Goal: Task Accomplishment & Management: Complete application form

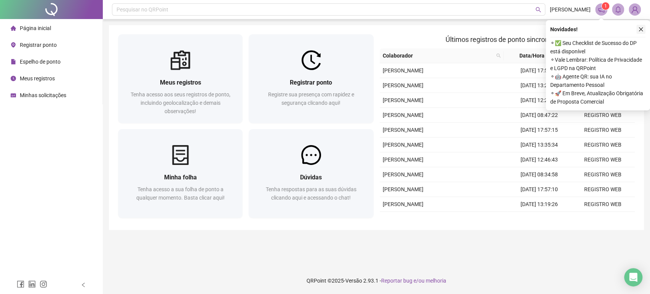
click at [641, 27] on icon "close" at bounding box center [641, 29] width 5 height 5
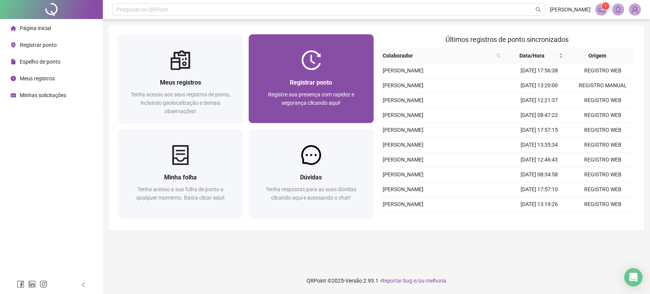
click at [292, 70] on div "Registrar ponto Registre sua presença com rapidez e segurança clicando aqui!" at bounding box center [311, 96] width 125 height 53
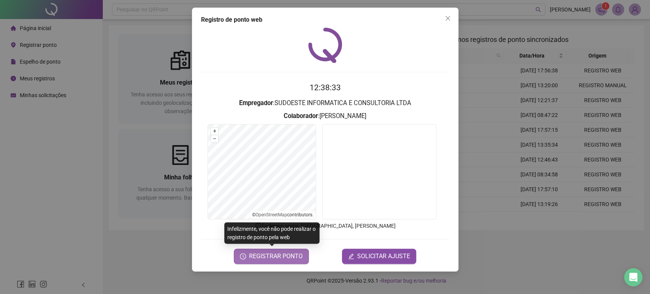
click at [290, 256] on span "REGISTRAR PONTO" at bounding box center [276, 256] width 54 height 9
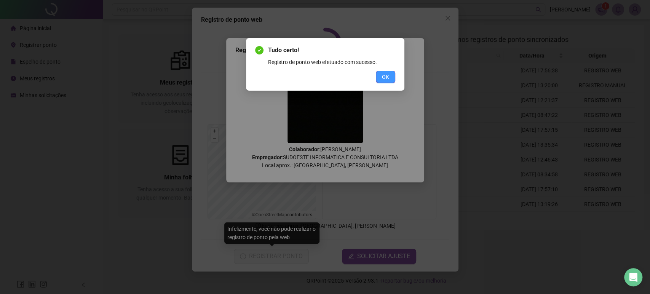
click at [384, 76] on span "OK" at bounding box center [385, 77] width 7 height 8
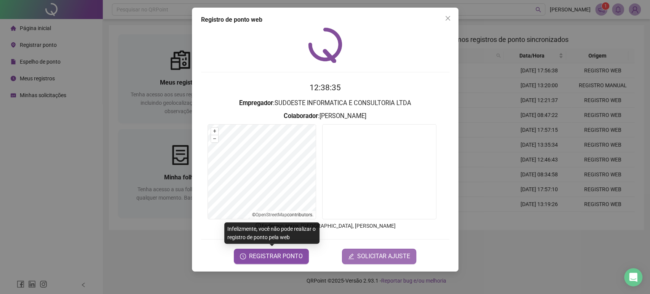
click at [380, 252] on span "SOLICITAR AJUSTE" at bounding box center [383, 256] width 53 height 9
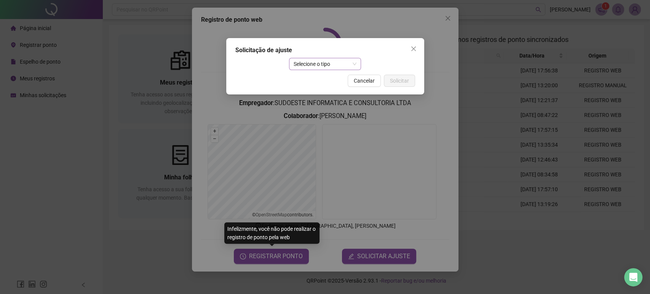
click at [332, 63] on span "Selecione o tipo" at bounding box center [325, 63] width 63 height 11
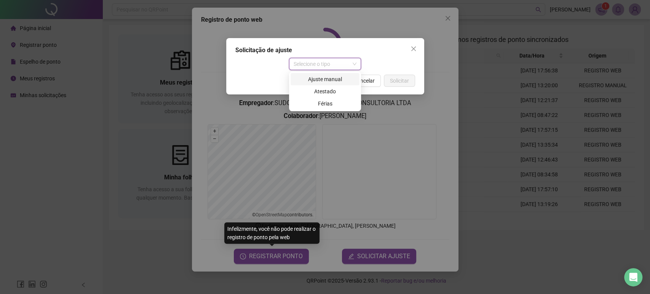
click at [326, 78] on div "Ajuste manual" at bounding box center [325, 79] width 60 height 8
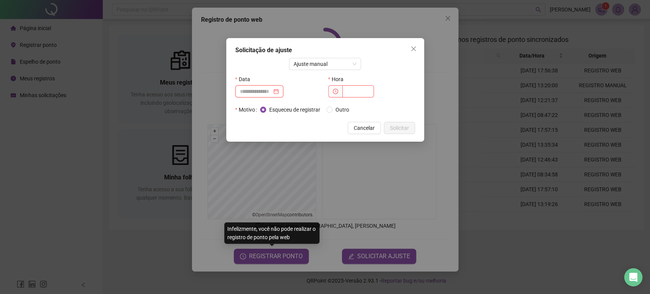
click at [269, 91] on input at bounding box center [256, 91] width 32 height 8
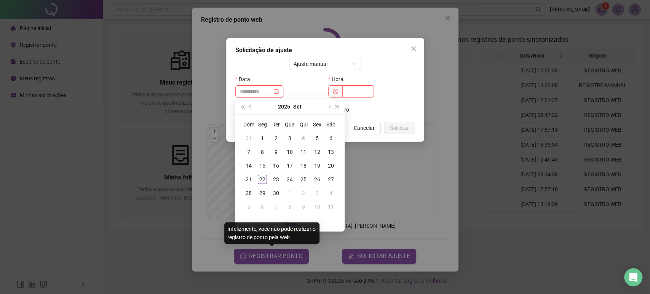
type input "**********"
click at [262, 181] on div "22" at bounding box center [262, 179] width 9 height 9
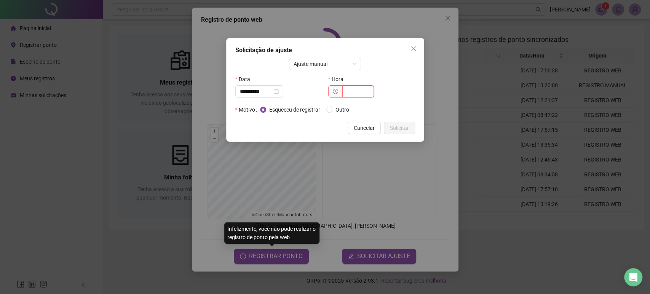
click at [349, 92] on input "text" at bounding box center [359, 91] width 32 height 12
type input "*****"
click at [401, 125] on span "Solicitar" at bounding box center [399, 128] width 19 height 8
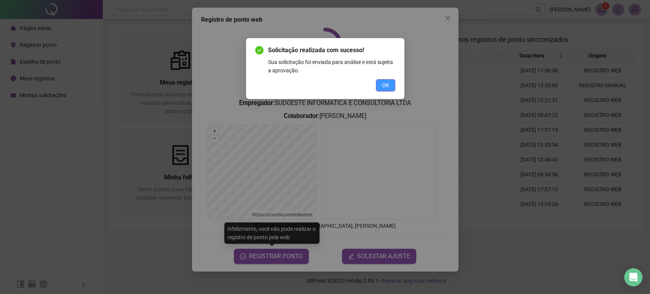
click at [390, 86] on button "OK" at bounding box center [385, 85] width 19 height 12
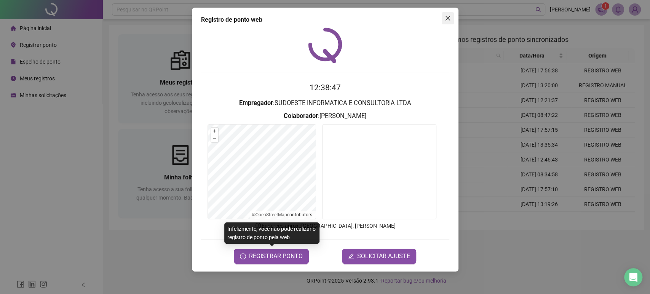
click at [445, 23] on button "Close" at bounding box center [448, 18] width 12 height 12
